Goal: Find specific fact: Find specific page/section

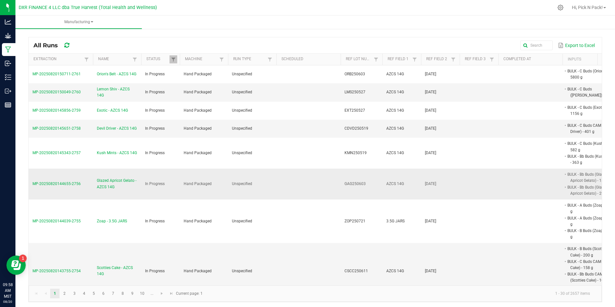
click at [107, 186] on span "Glazed Apricot Gelato - AZCS 14G" at bounding box center [117, 184] width 41 height 12
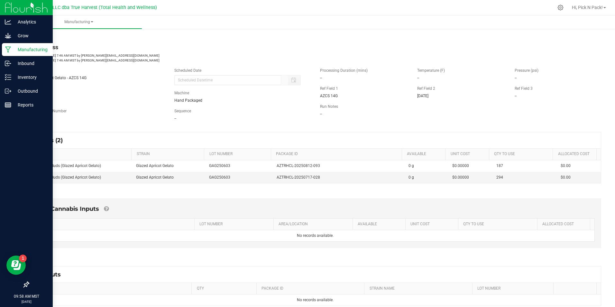
click at [35, 54] on div "Manufacturing" at bounding box center [27, 49] width 51 height 13
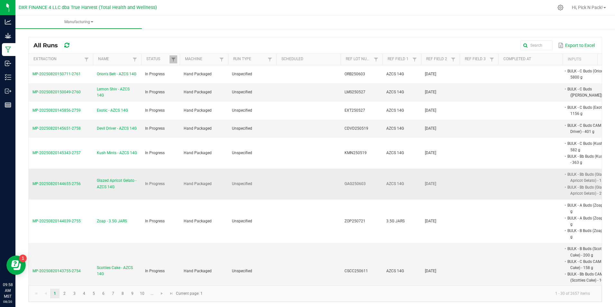
click at [100, 182] on span "Glazed Apricot Gelato - AZCS 14G" at bounding box center [117, 184] width 41 height 12
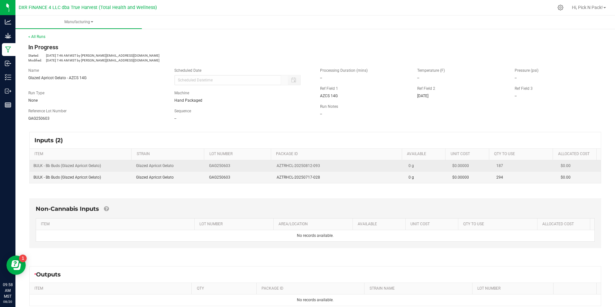
drag, startPoint x: 231, startPoint y: 165, endPoint x: 207, endPoint y: 166, distance: 24.5
click at [207, 166] on td "GAG250603" at bounding box center [238, 166] width 67 height 12
copy span "GAG250603"
drag, startPoint x: 321, startPoint y: 168, endPoint x: 270, endPoint y: 170, distance: 50.9
click at [273, 170] on td "AZTRHCL-20250812-093" at bounding box center [339, 166] width 132 height 12
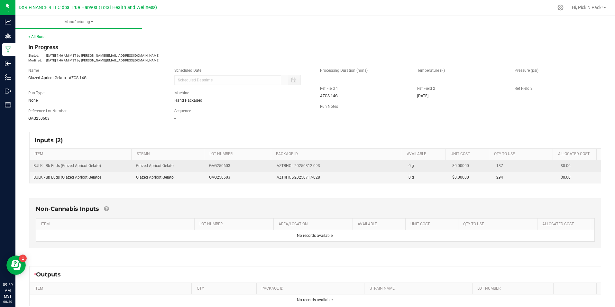
copy span "AZTRHCL-20250812-093"
drag, startPoint x: 103, startPoint y: 166, endPoint x: 30, endPoint y: 167, distance: 73.4
click at [30, 167] on td "BULK - Bb Buds (Glazed Apricot Gelato)" at bounding box center [81, 166] width 103 height 12
copy span "BULK - Bb Buds (Glazed Apricot Gelato)"
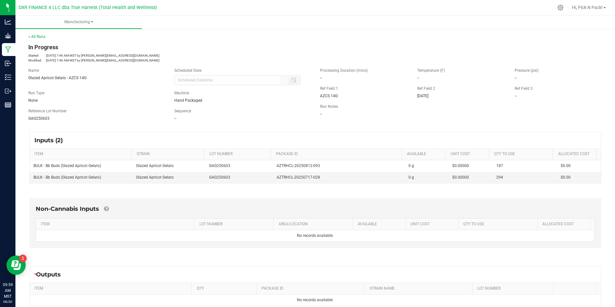
click at [201, 132] on kendo-grid "Inputs (2) ITEM STRAIN LOT NUMBER PACKAGE ID AVAILABLE Unit Cost QTY TO USE All…" at bounding box center [315, 158] width 572 height 52
drag, startPoint x: 319, startPoint y: 178, endPoint x: 268, endPoint y: 183, distance: 51.1
click at [268, 183] on tr "BULK - Bb Buds (Glazed Apricot Gelato) Glazed Apricot Gelato GAG250603 AZTRHCL-…" at bounding box center [316, 177] width 572 height 11
copy tr "AZTRHCL-20250717-028"
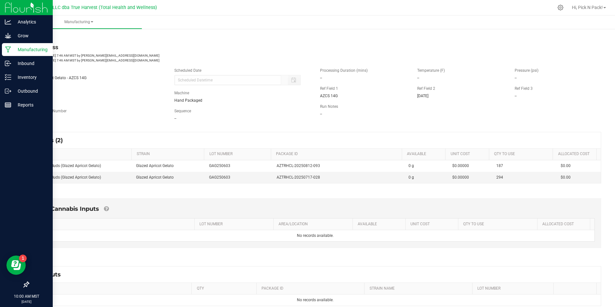
click at [35, 53] on div "Manufacturing" at bounding box center [27, 49] width 51 height 13
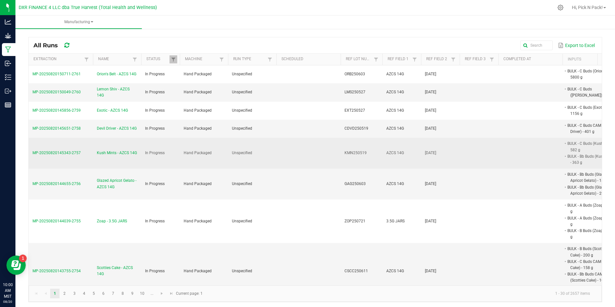
click at [105, 151] on span "Kush Mints - AZCS 14G" at bounding box center [117, 153] width 40 height 6
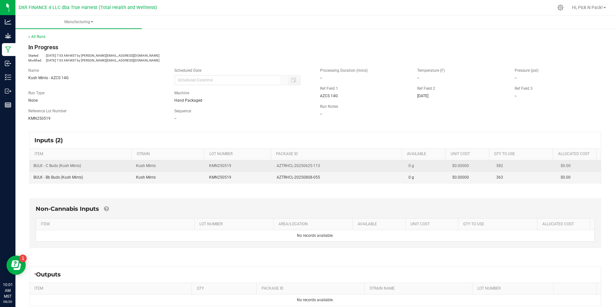
drag, startPoint x: 272, startPoint y: 167, endPoint x: 319, endPoint y: 167, distance: 47.3
click at [319, 167] on td "AZTRHCL-20250625-113" at bounding box center [339, 166] width 132 height 12
copy span "AZTRHCL-20250625-113"
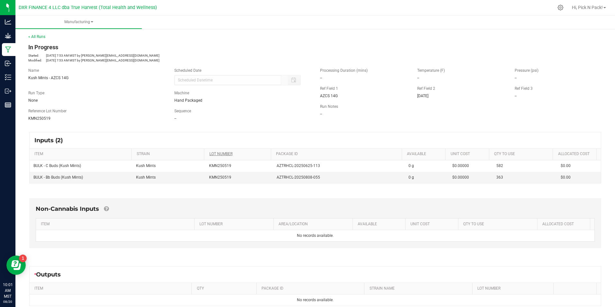
drag, startPoint x: 211, startPoint y: 135, endPoint x: 236, endPoint y: 155, distance: 32.7
click at [211, 135] on div "Inputs (2)" at bounding box center [316, 140] width 572 height 16
drag, startPoint x: 271, startPoint y: 179, endPoint x: 321, endPoint y: 182, distance: 50.0
click at [321, 182] on td "AZTRHCL-20250808-055" at bounding box center [339, 177] width 132 height 11
copy span "AZTRHCL-20250808-055"
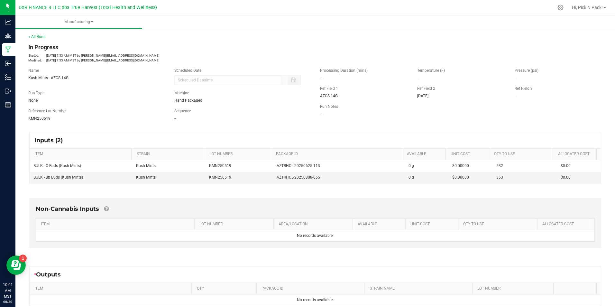
drag, startPoint x: 89, startPoint y: 167, endPoint x: 25, endPoint y: 172, distance: 63.3
click at [25, 172] on div "Inputs (2) ITEM STRAIN LOT NUMBER PACKAGE ID AVAILABLE Unit Cost QTY TO USE All…" at bounding box center [315, 157] width 584 height 63
copy table "BULK - C Buds (Kush Mints)"
drag, startPoint x: 87, startPoint y: 180, endPoint x: 31, endPoint y: 183, distance: 56.1
click at [31, 183] on td "BULK - Bb Buds (Kush Mints)" at bounding box center [81, 177] width 103 height 11
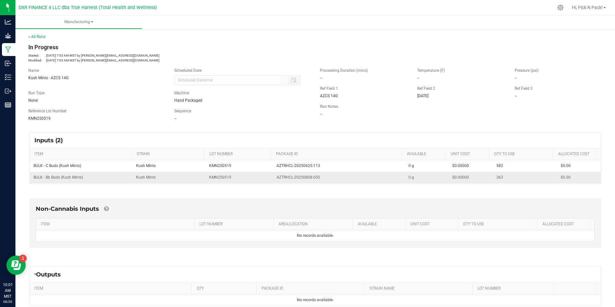
copy span "BULK - Bb Buds (Kush Mints)"
click at [214, 142] on div "Inputs (2)" at bounding box center [316, 140] width 572 height 16
